Goal: Find specific page/section: Find specific page/section

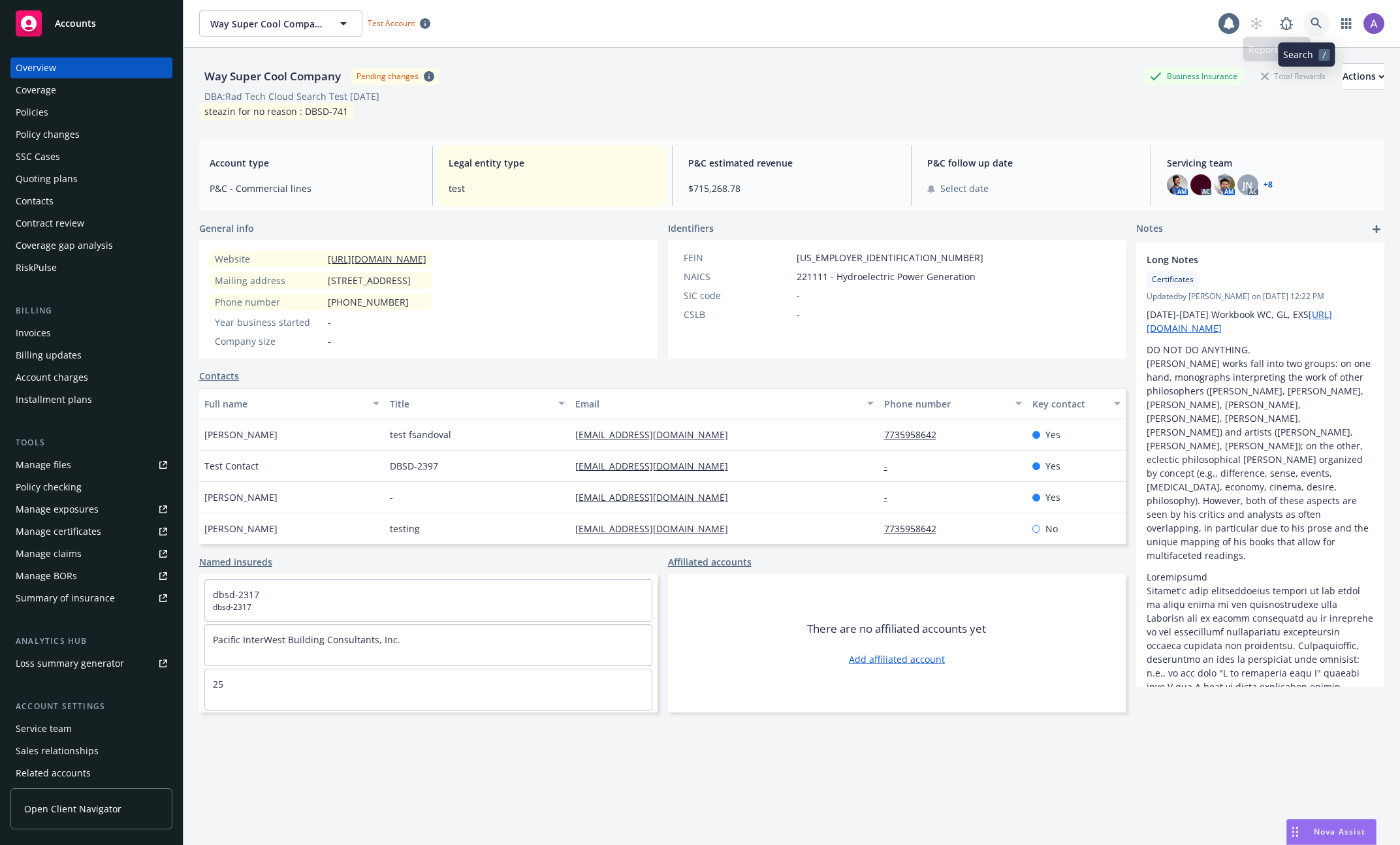
click at [1310, 24] on icon at bounding box center [1316, 23] width 12 height 12
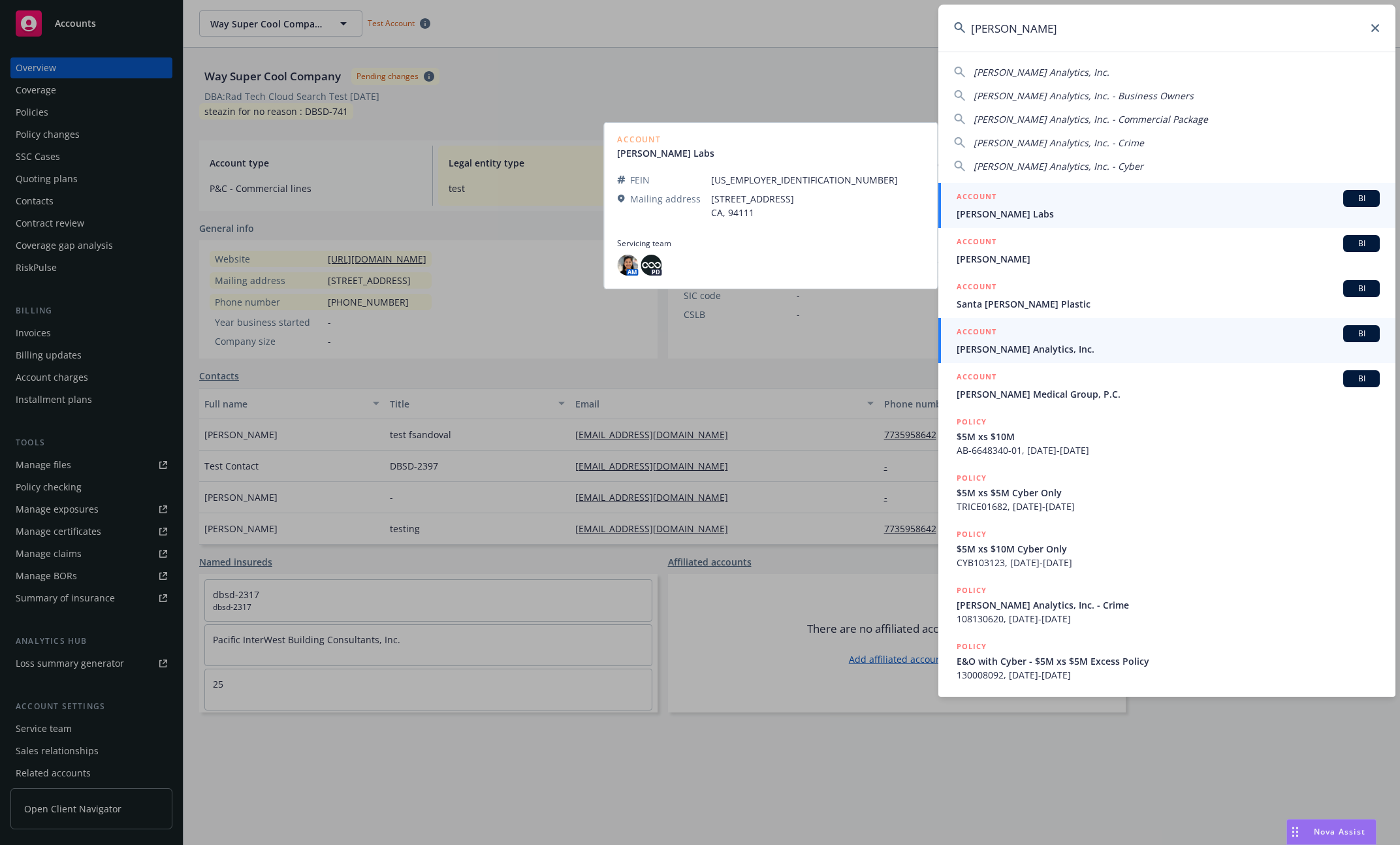
type input "clara"
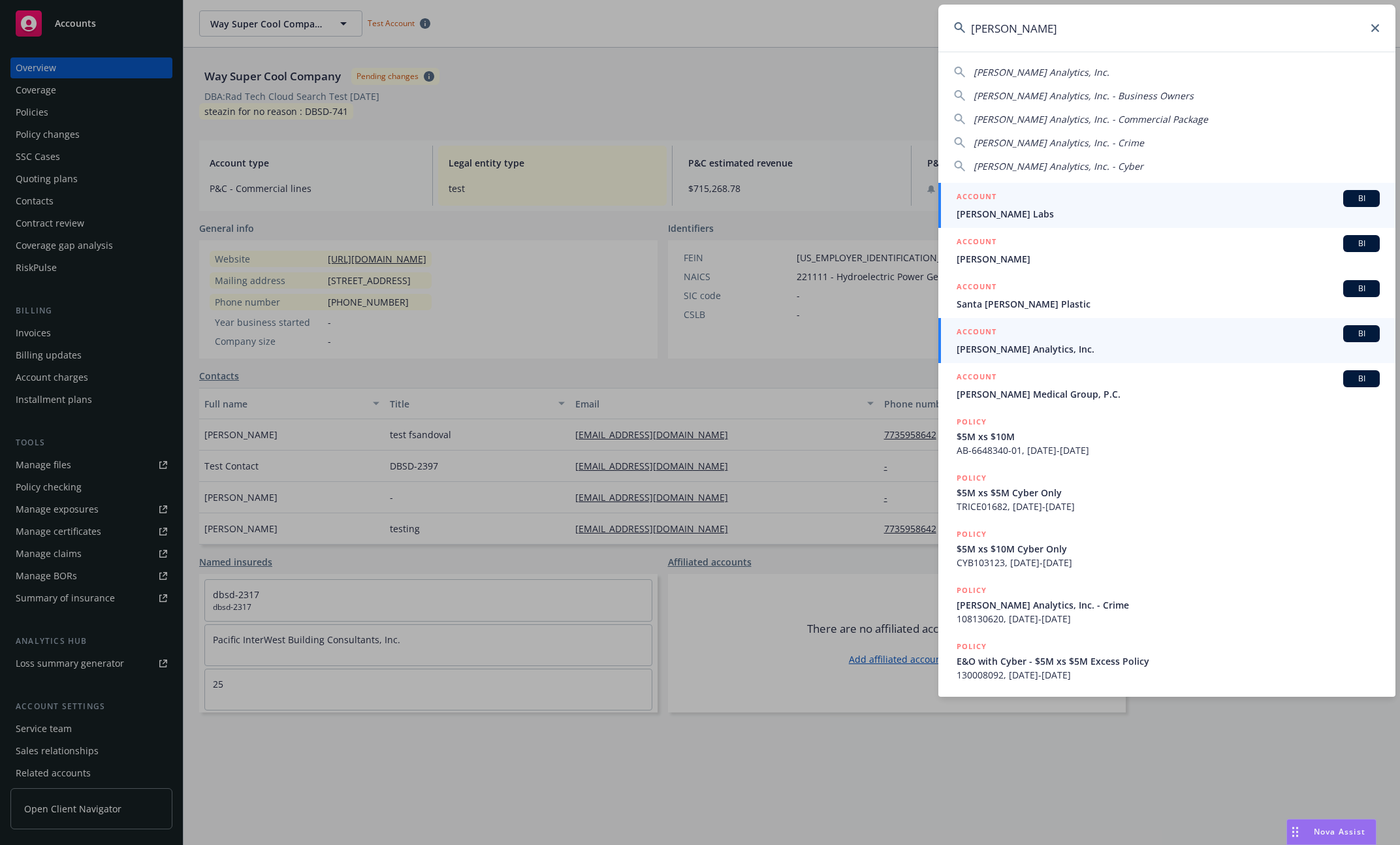
click at [1017, 340] on div "ACCOUNT BI" at bounding box center [1168, 334] width 423 height 17
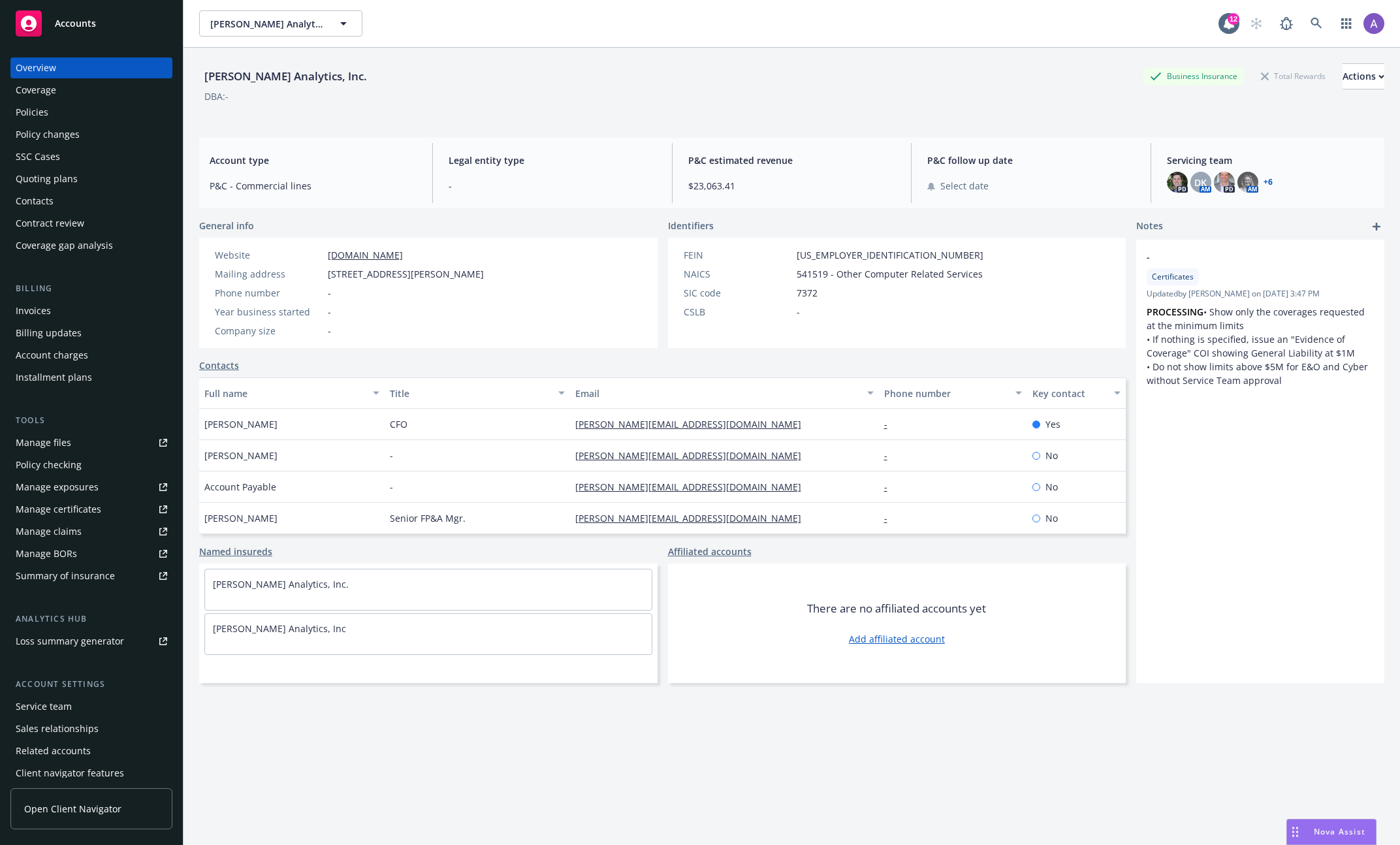
click at [45, 174] on div "Quoting plans" at bounding box center [47, 178] width 62 height 21
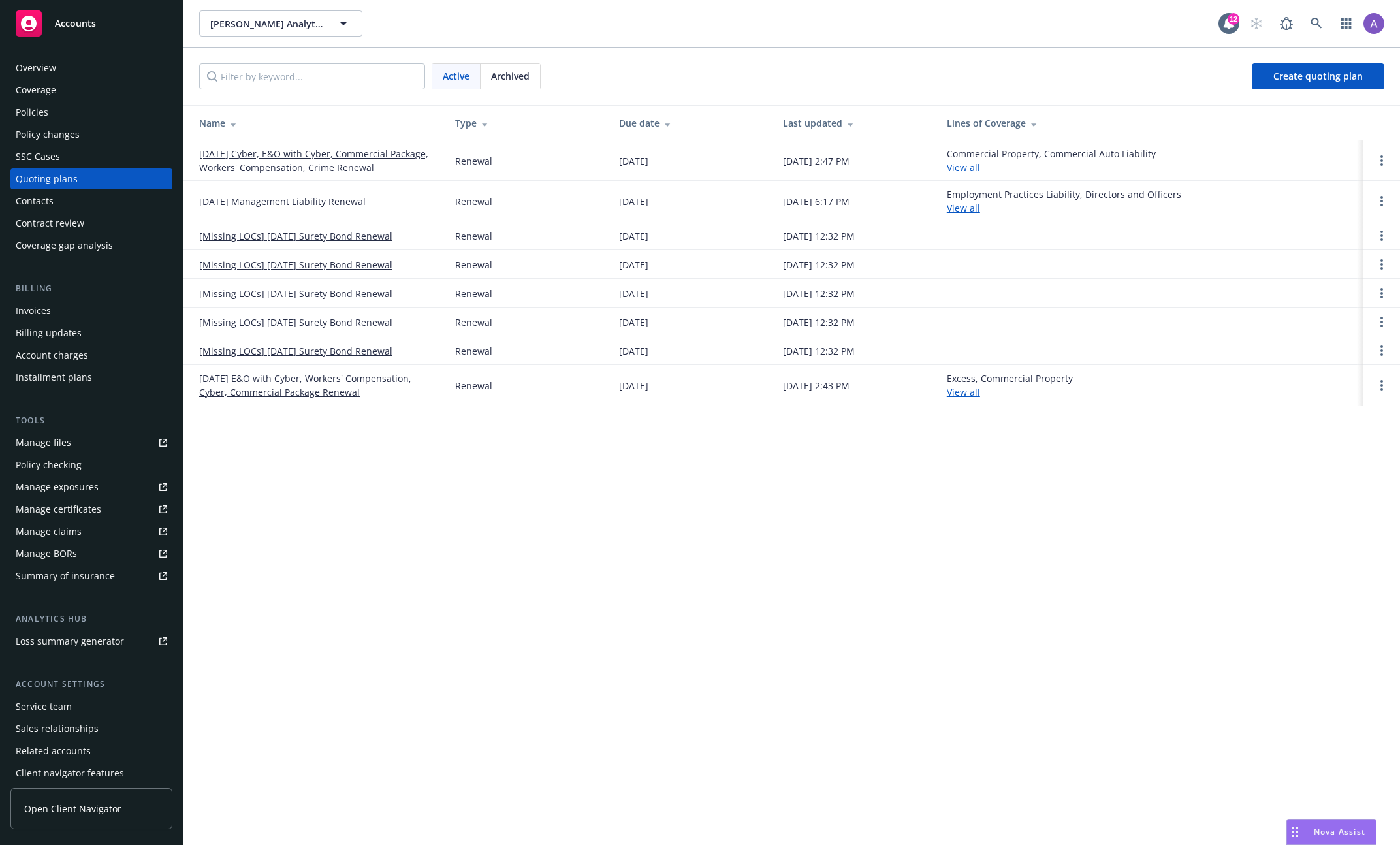
click at [316, 147] on link "10/05/25 Cyber, E&O with Cyber, Commercial Package, Workers' Compensation, Crim…" at bounding box center [316, 161] width 235 height 28
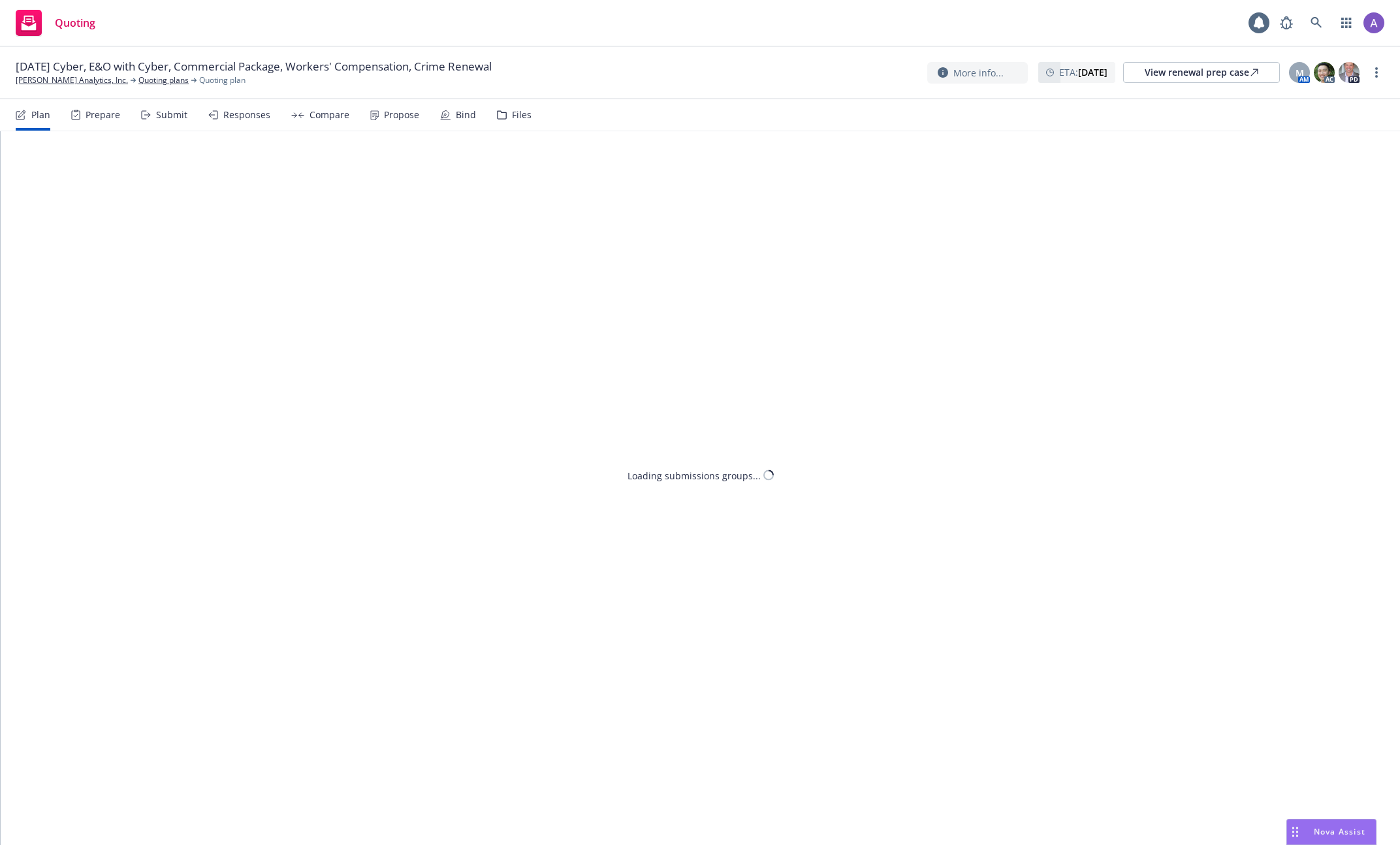
click at [92, 116] on div "Prepare" at bounding box center [102, 115] width 34 height 10
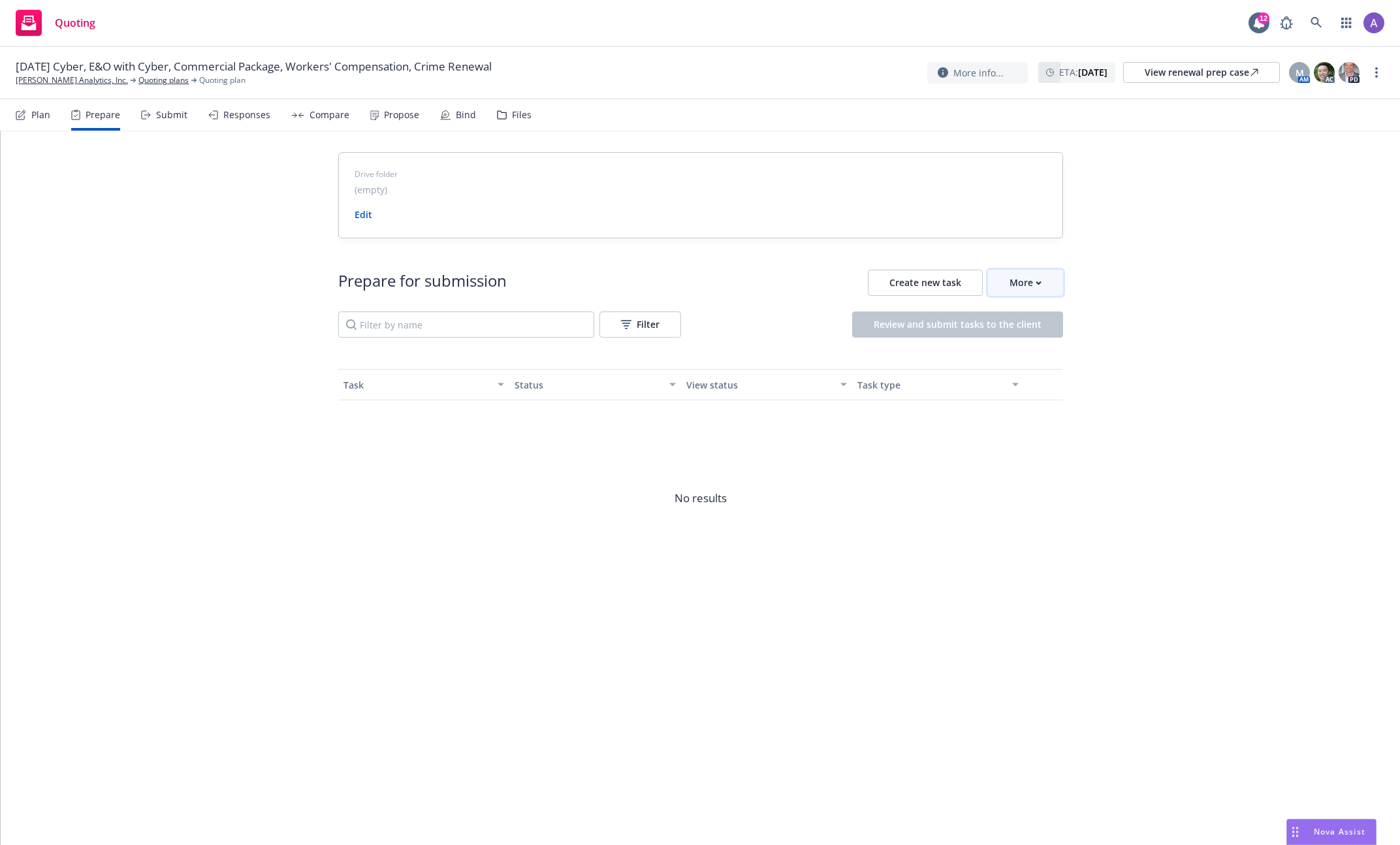
click at [1009, 276] on div "More" at bounding box center [1025, 283] width 32 height 25
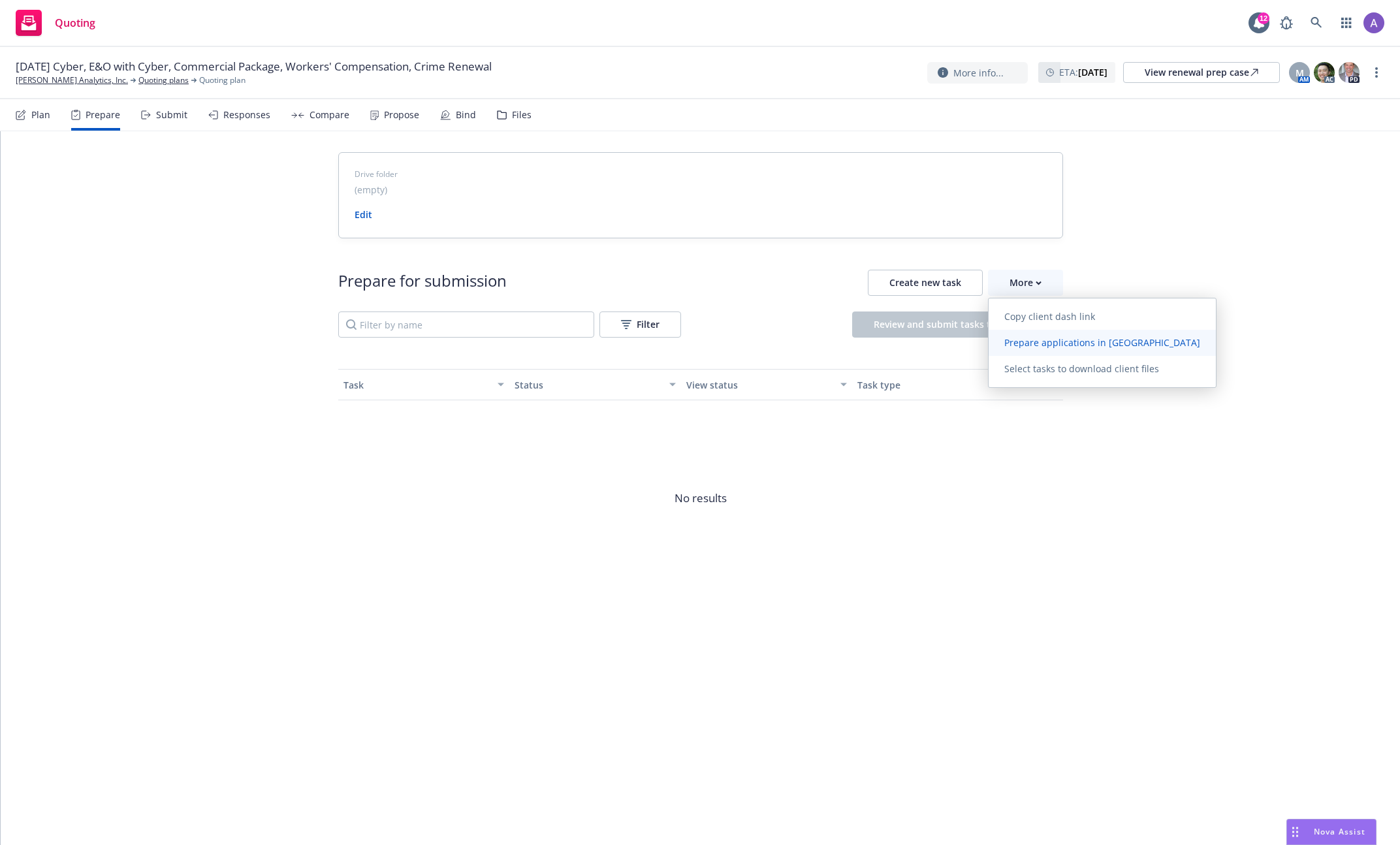
click at [1105, 341] on span "Prepare applications in Indio" at bounding box center [1102, 342] width 228 height 13
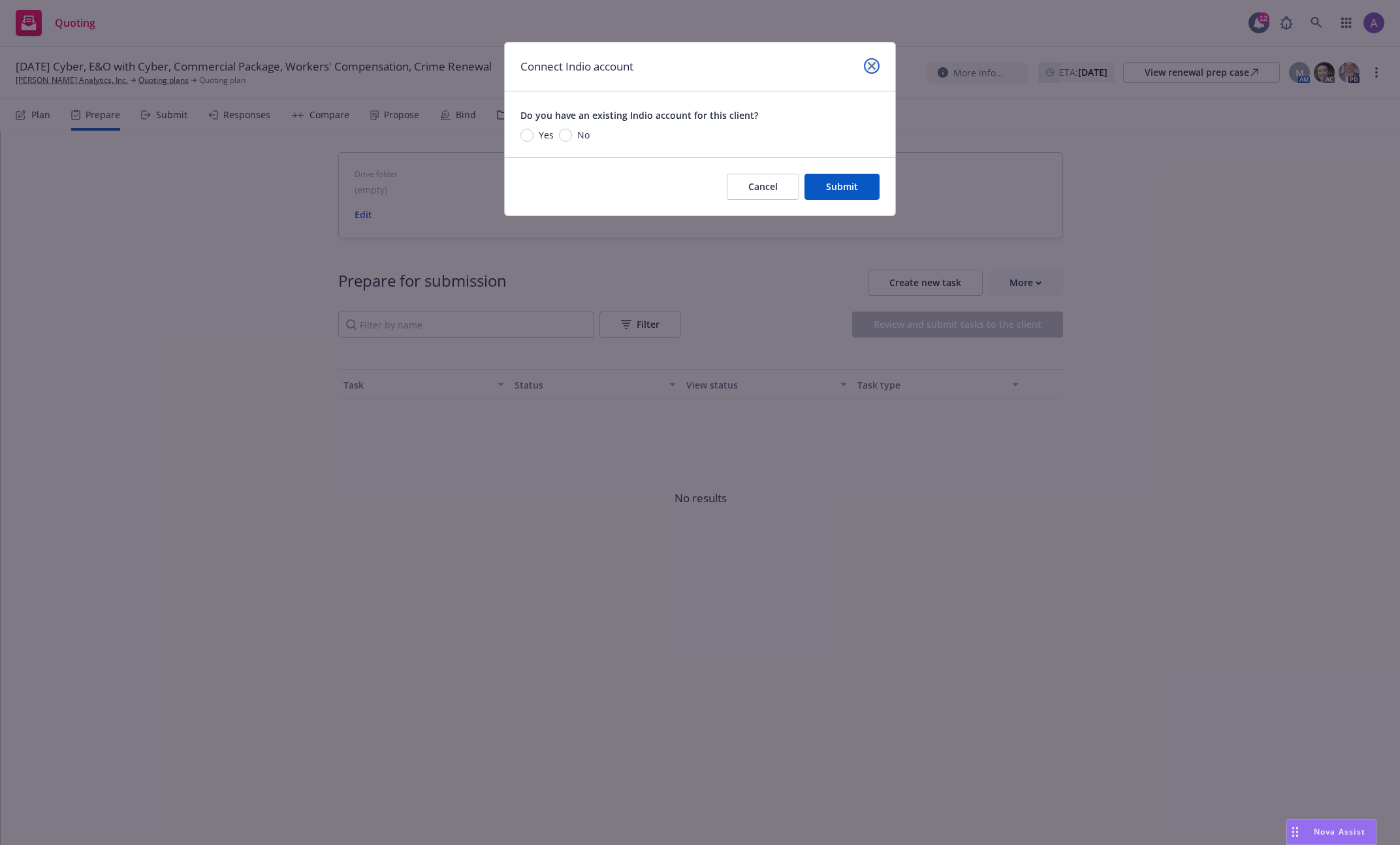
click at [871, 63] on icon "close" at bounding box center [871, 65] width 8 height 8
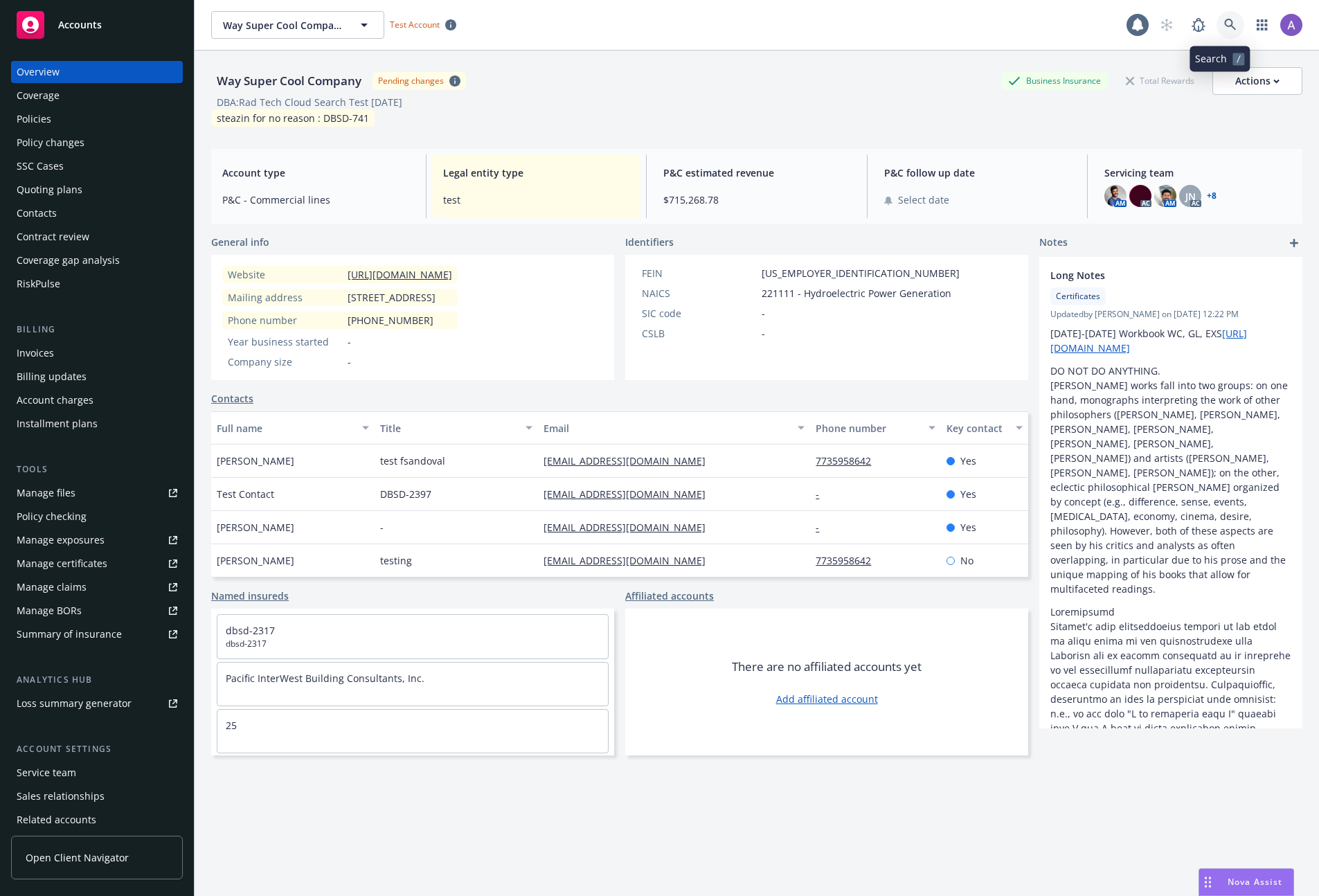
click at [1224, 20] on icon at bounding box center [1229, 24] width 12 height 12
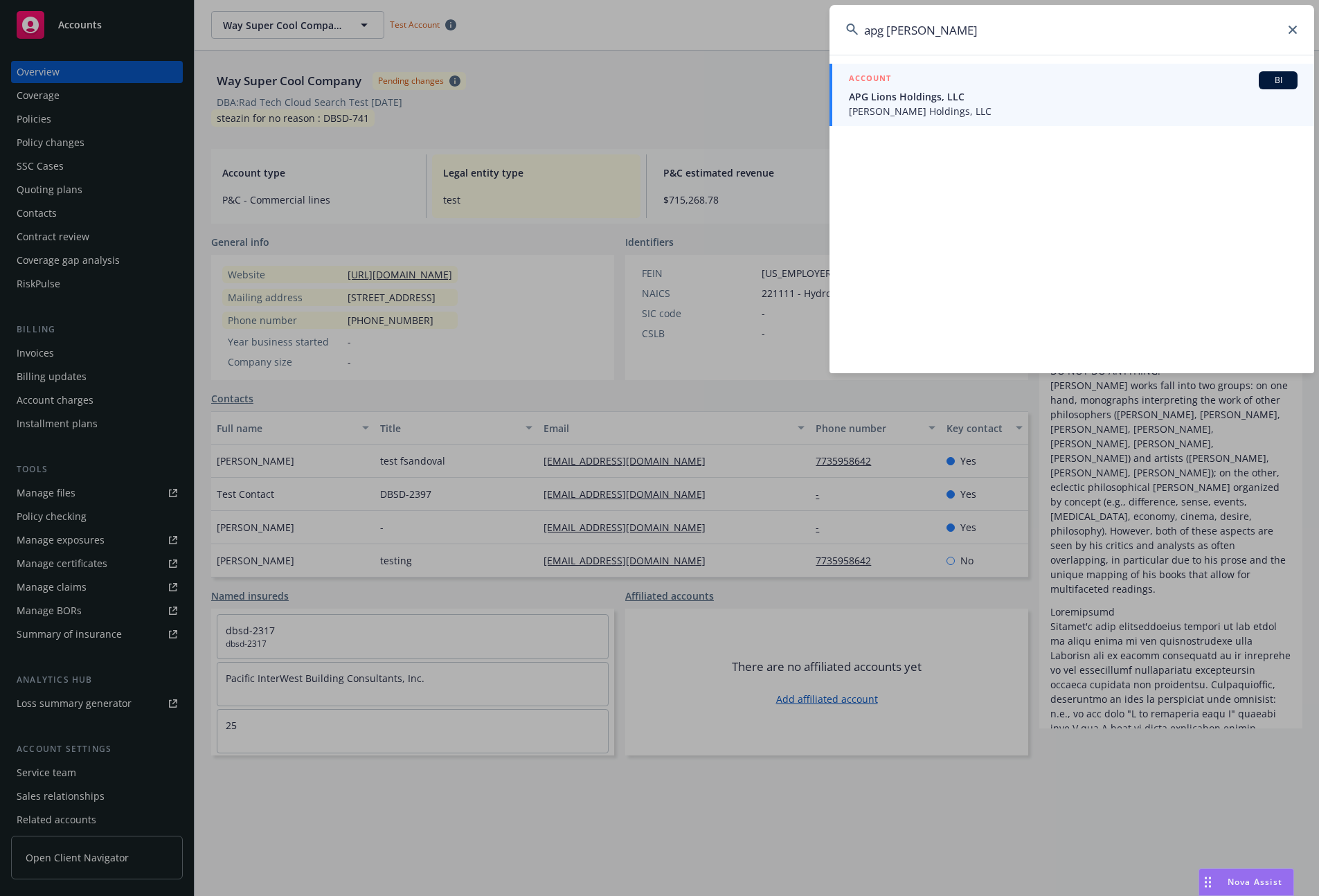
type input "apg [PERSON_NAME]"
click at [957, 97] on span "APG Lions Holdings, LLC" at bounding box center [1074, 97] width 449 height 14
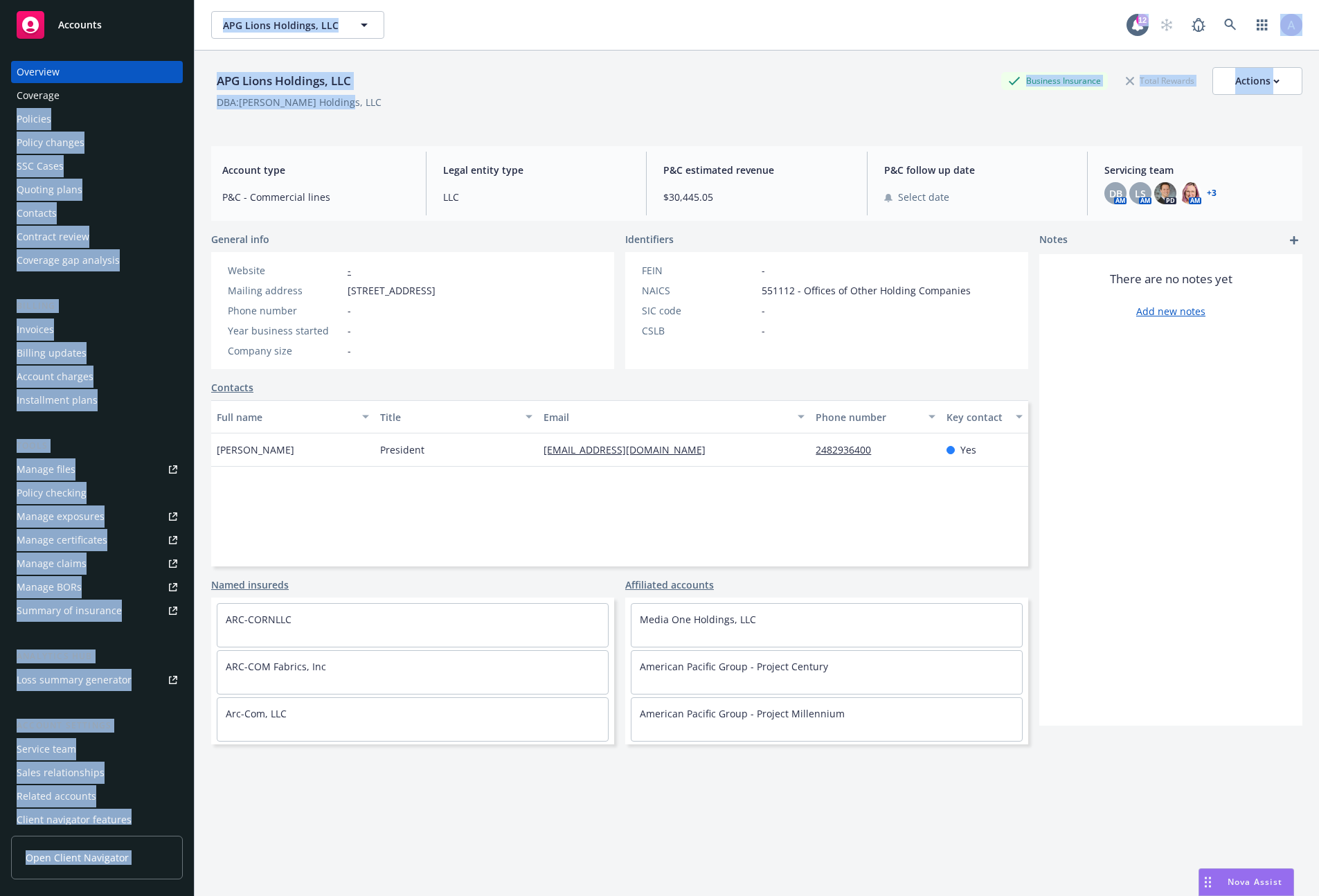
drag, startPoint x: 400, startPoint y: 106, endPoint x: 189, endPoint y: 99, distance: 211.1
click at [189, 99] on div "Accounts Overview Coverage Policies Policy changes SSC Cases Quoting plans Cont…" at bounding box center [660, 448] width 1319 height 896
click at [288, 103] on div "DBA: [PERSON_NAME] Holdings, LLC" at bounding box center [299, 102] width 165 height 14
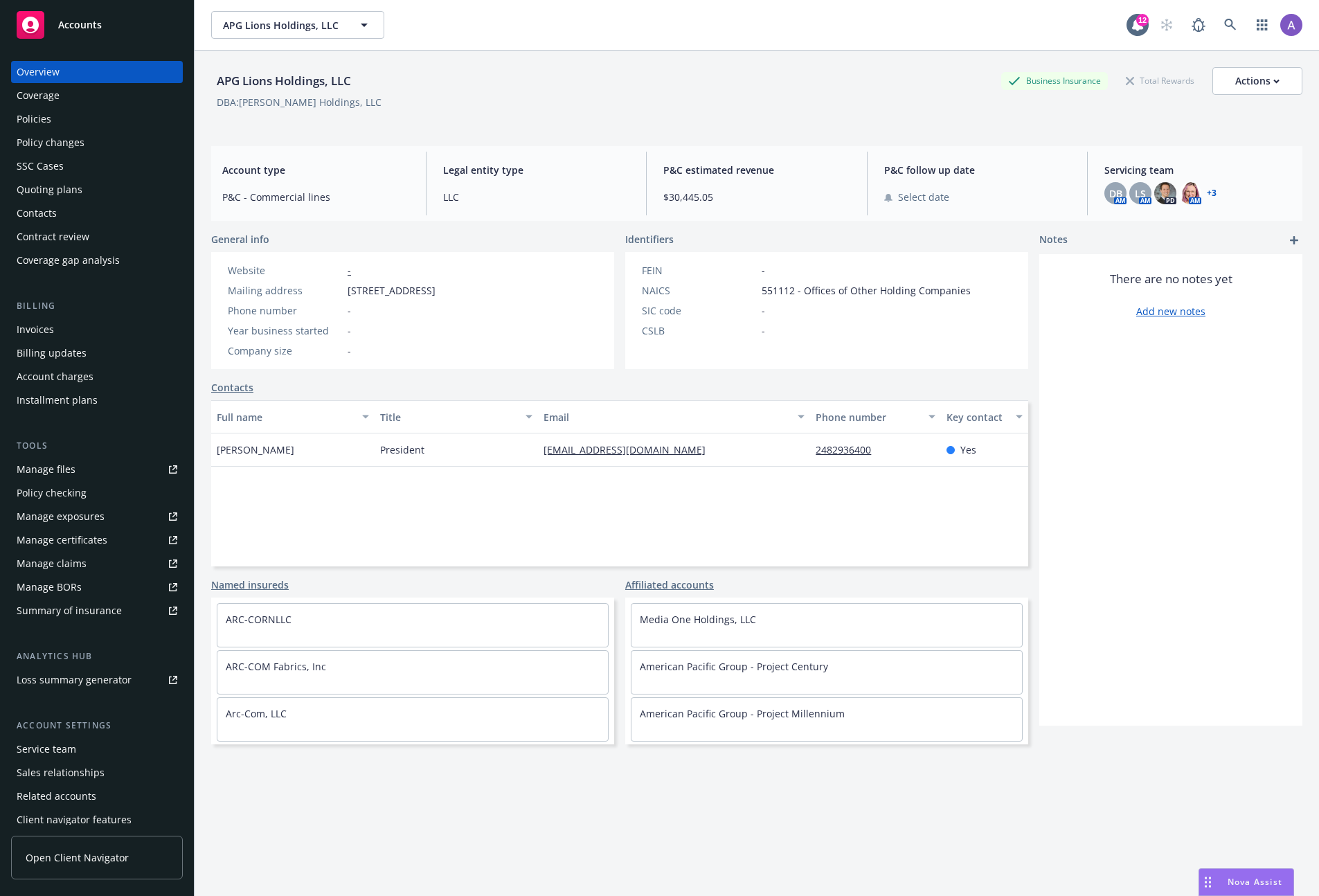
click at [56, 114] on div "Policies" at bounding box center [97, 119] width 161 height 22
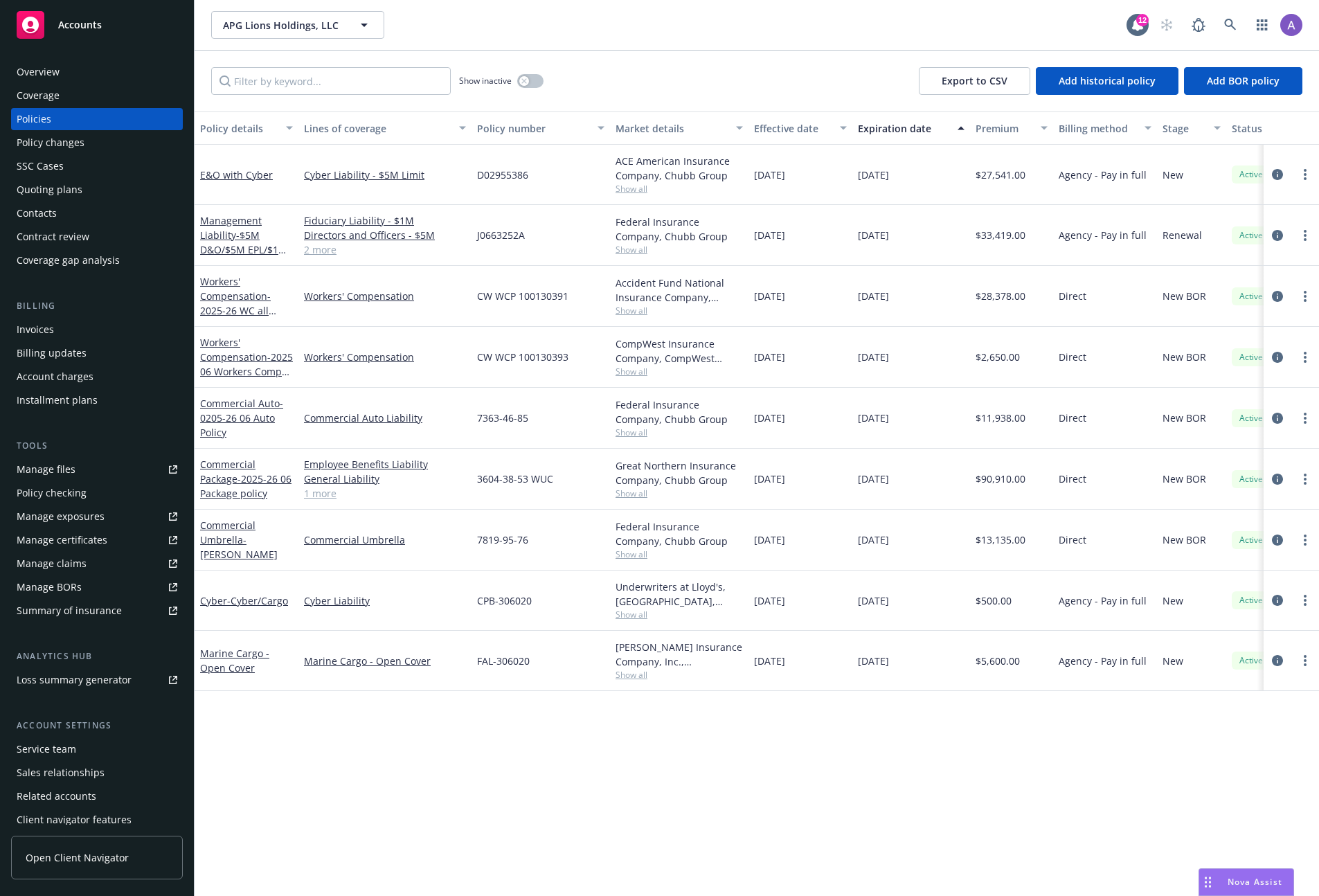
drag, startPoint x: 928, startPoint y: 603, endPoint x: 857, endPoint y: 603, distance: 71.0
click at [857, 603] on div "[DATE]" at bounding box center [911, 601] width 118 height 60
click at [895, 619] on div "[DATE]" at bounding box center [911, 601] width 118 height 60
click at [530, 86] on button "button" at bounding box center [531, 81] width 27 height 14
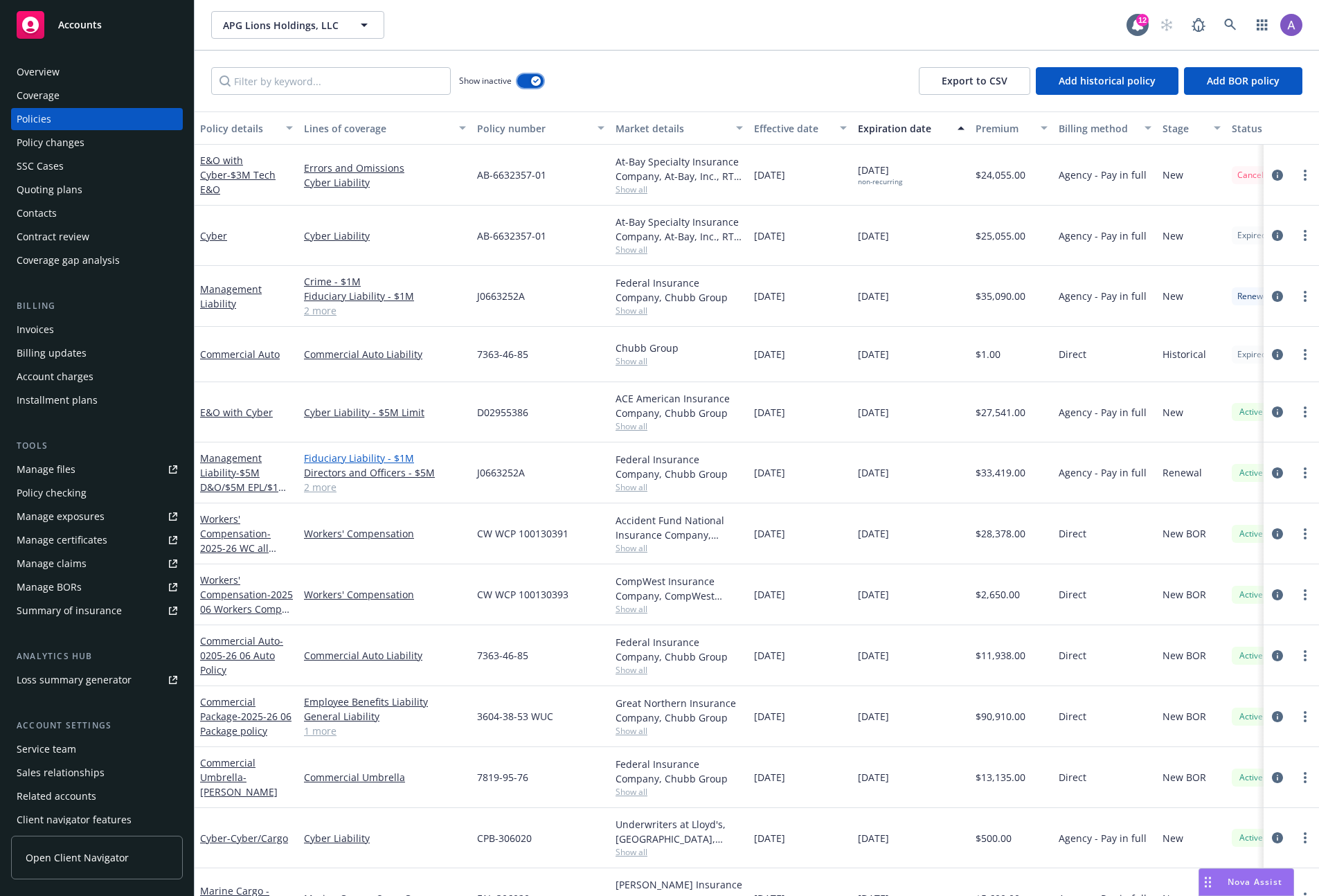
scroll to position [43, 0]
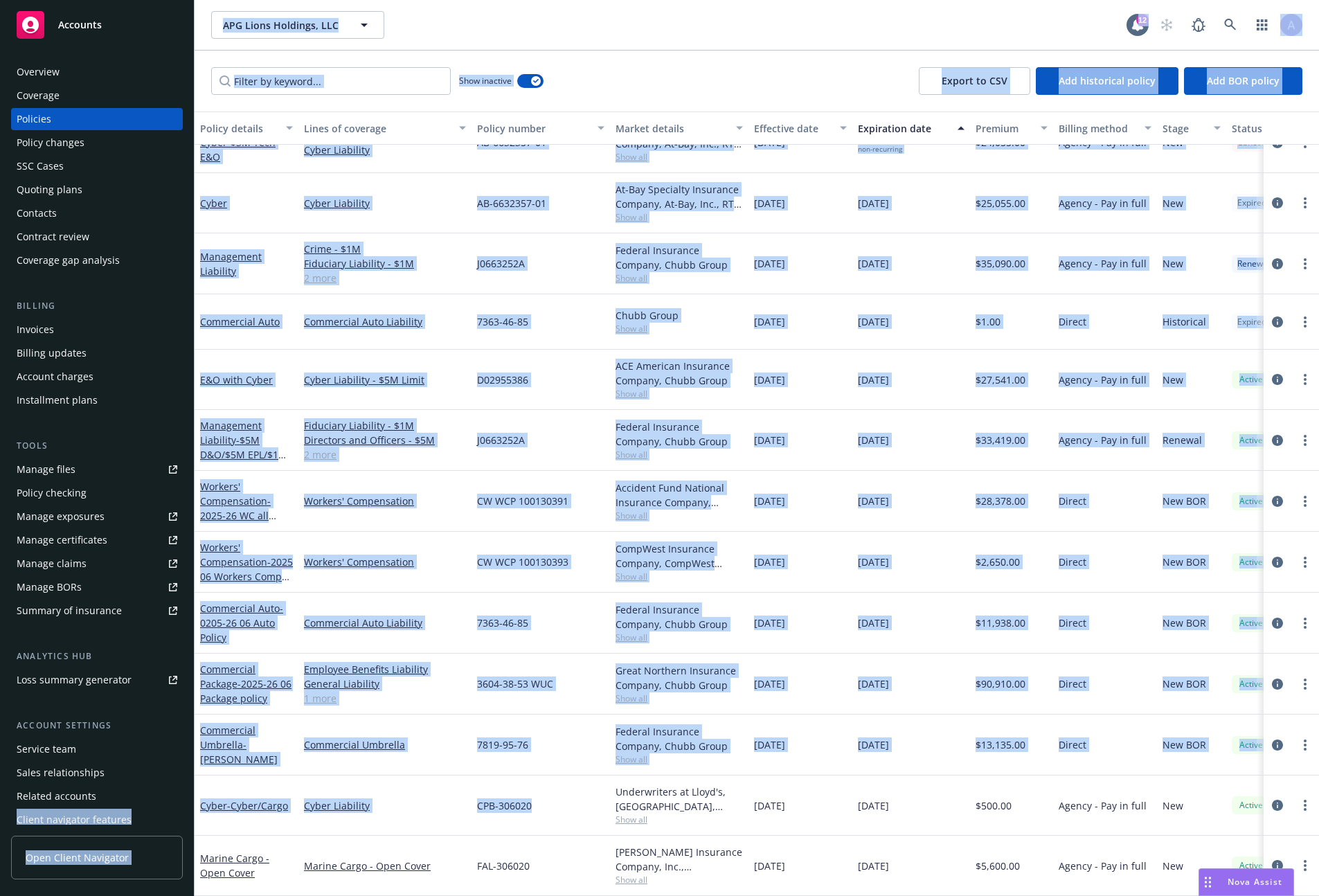
drag, startPoint x: 542, startPoint y: 798, endPoint x: 194, endPoint y: 794, distance: 348.0
click at [194, 794] on div "Accounts Overview Coverage Policies Policy changes SSC Cases Quoting plans Cont…" at bounding box center [660, 448] width 1319 height 896
click at [511, 798] on span "CPB-306020" at bounding box center [505, 806] width 55 height 14
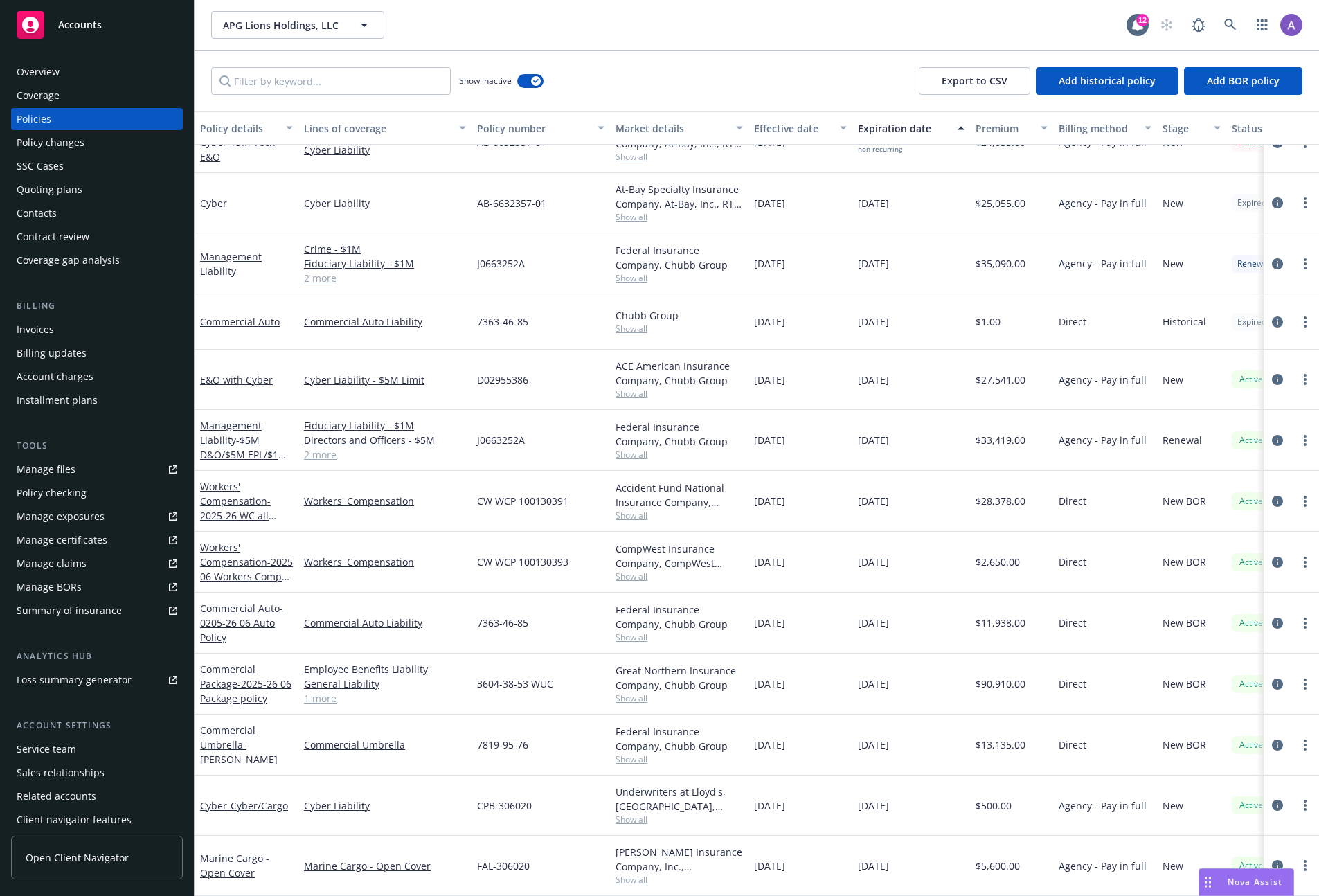
drag, startPoint x: 912, startPoint y: 797, endPoint x: 768, endPoint y: 798, distance: 144.0
click at [768, 798] on div "Cyber - Cyber/Cargo Cyber Liability CPB-306020 Underwriters at Lloyd's, [GEOGRA…" at bounding box center [863, 806] width 1337 height 60
click at [889, 799] on span "[DATE]" at bounding box center [873, 806] width 31 height 14
drag, startPoint x: 911, startPoint y: 796, endPoint x: 698, endPoint y: 791, distance: 213.1
click at [698, 791] on div "Cyber - Cyber/Cargo Cyber Liability CPB-306020 Underwriters at Lloyd's, [GEOGRA…" at bounding box center [863, 806] width 1337 height 60
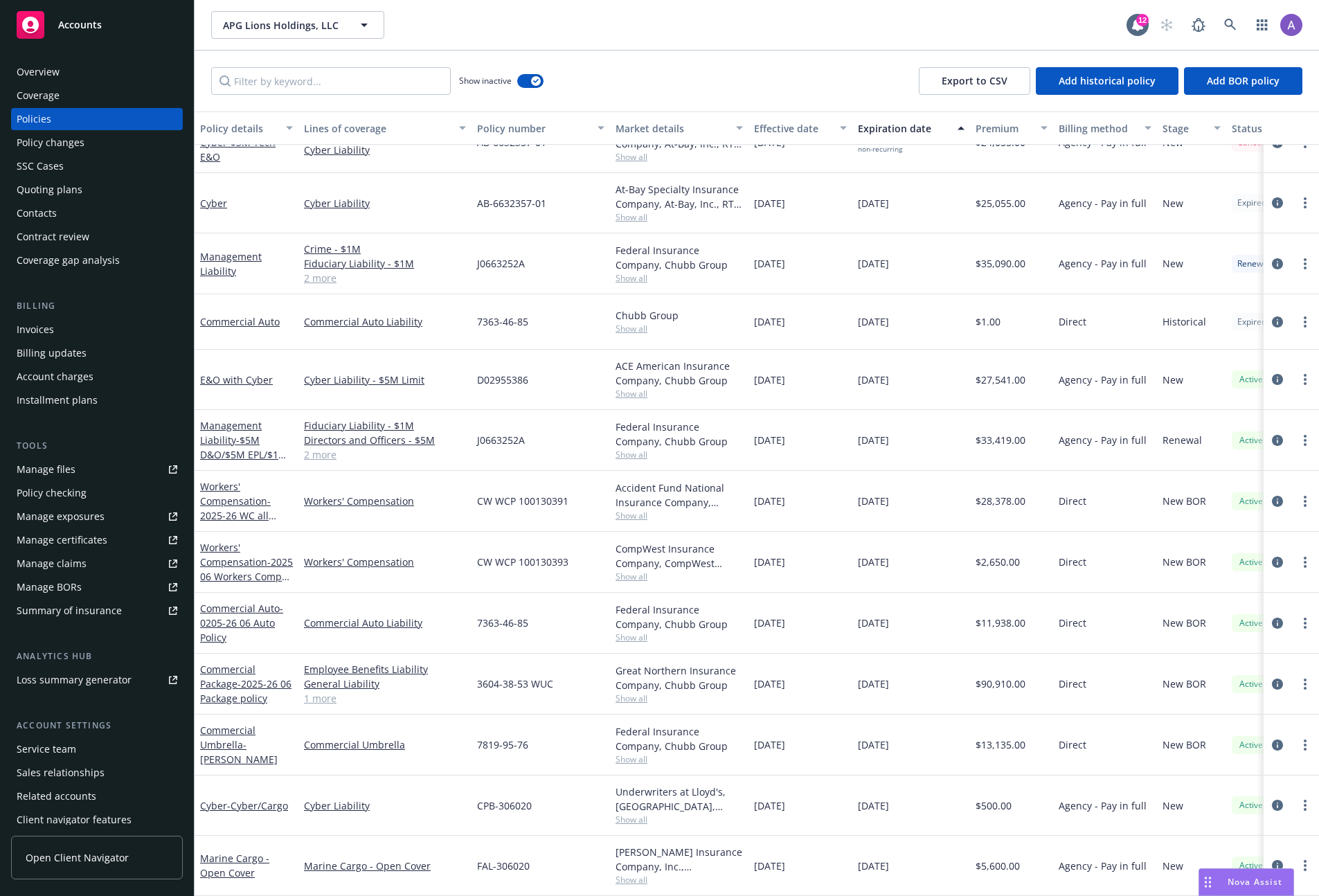
click at [780, 798] on span "[DATE]" at bounding box center [770, 806] width 31 height 14
